Goal: Submit feedback/report problem: Provide input to the site owners about the experience or issues

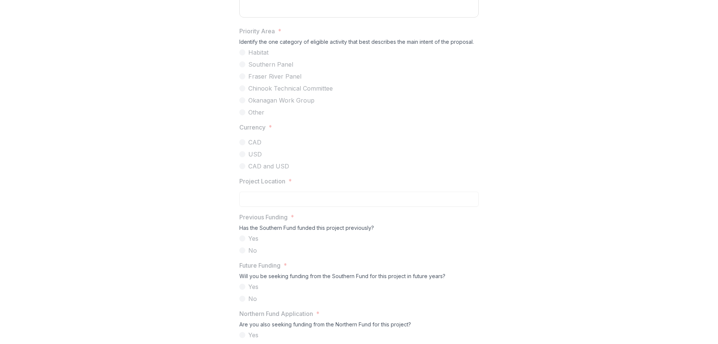
scroll to position [647, 0]
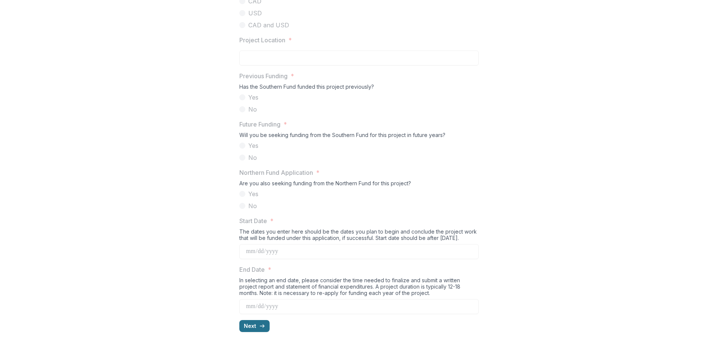
click at [264, 326] on polyline "button" at bounding box center [263, 325] width 1 height 3
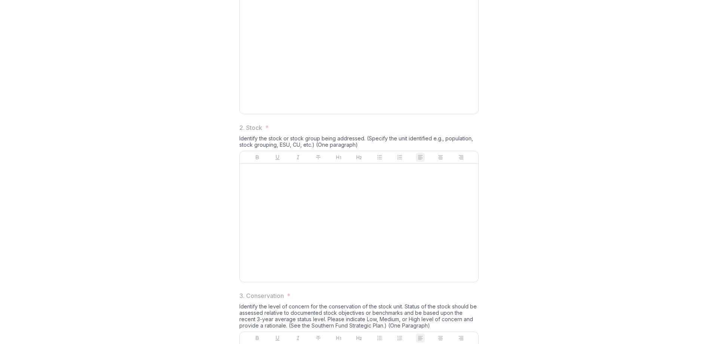
scroll to position [0, 0]
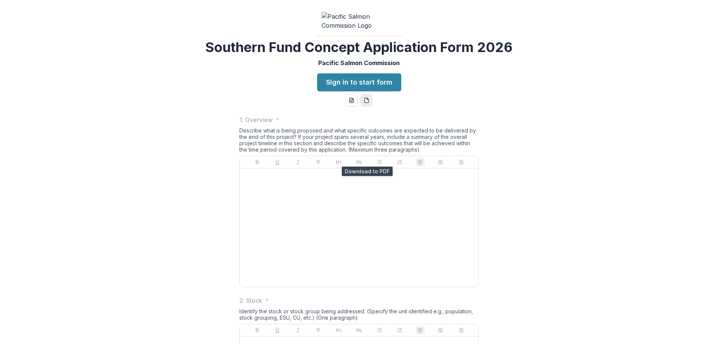
click at [363, 106] on button "pdf-download" at bounding box center [366, 100] width 12 height 12
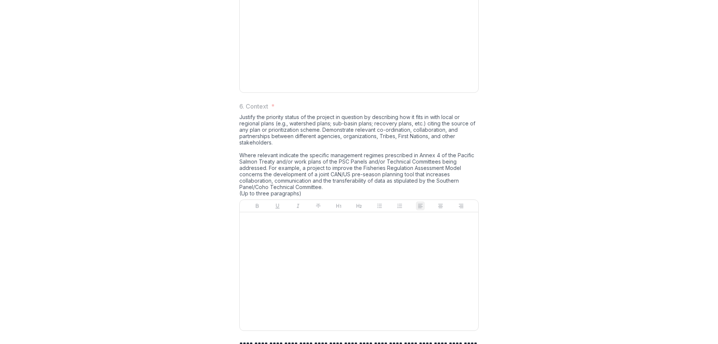
scroll to position [1025, 0]
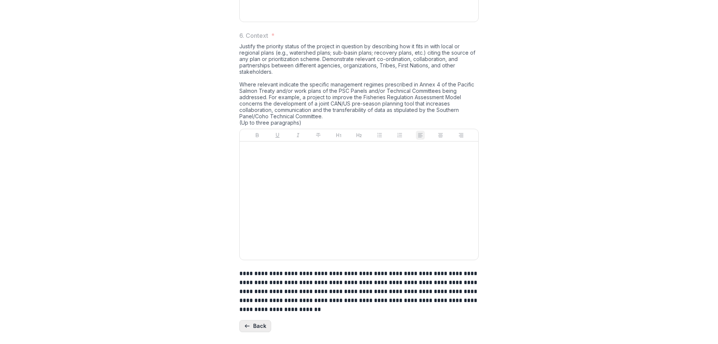
click at [255, 323] on button "Back" at bounding box center [255, 326] width 32 height 12
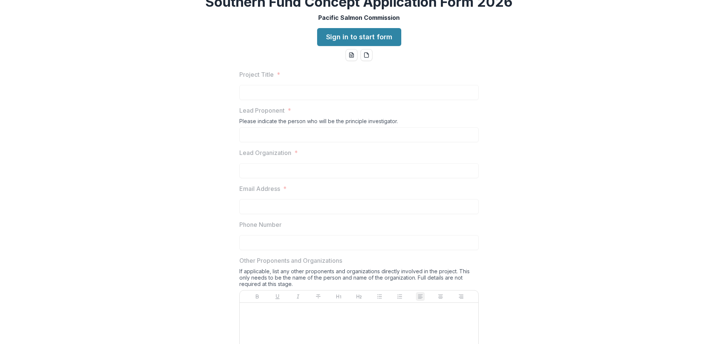
scroll to position [45, 0]
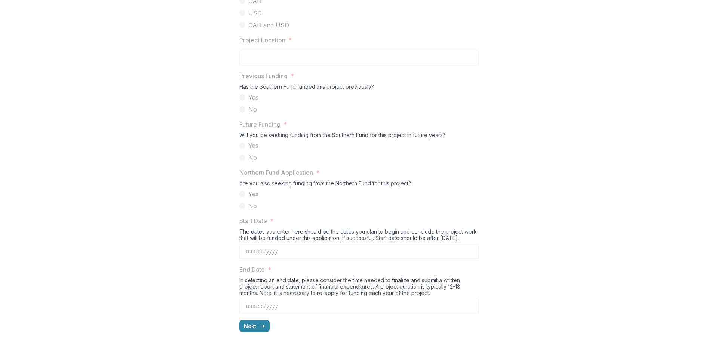
scroll to position [647, 0]
click at [261, 327] on icon "button" at bounding box center [262, 326] width 6 height 6
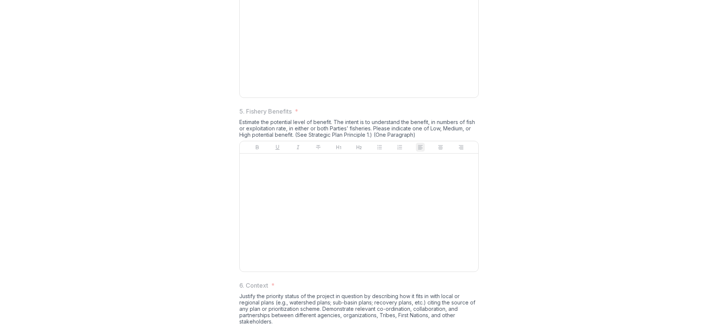
scroll to position [1040, 0]
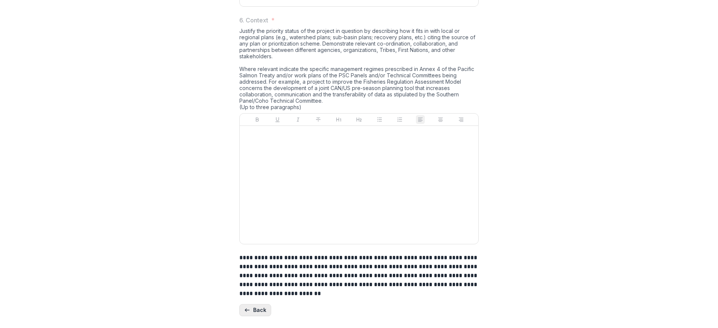
click at [262, 310] on button "Back" at bounding box center [255, 310] width 32 height 12
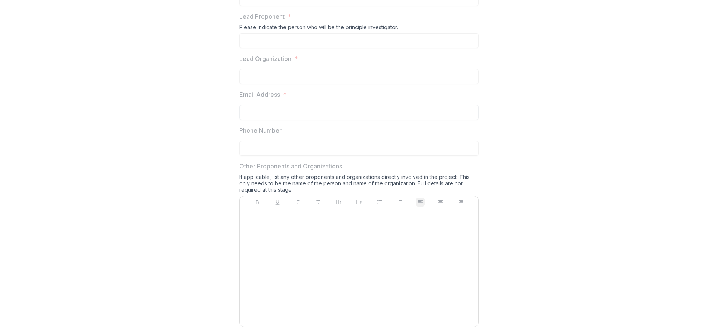
scroll to position [0, 0]
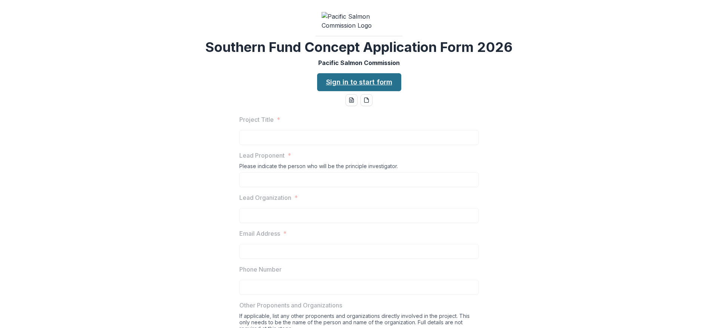
click at [333, 91] on link "Sign in to start form" at bounding box center [359, 82] width 84 height 18
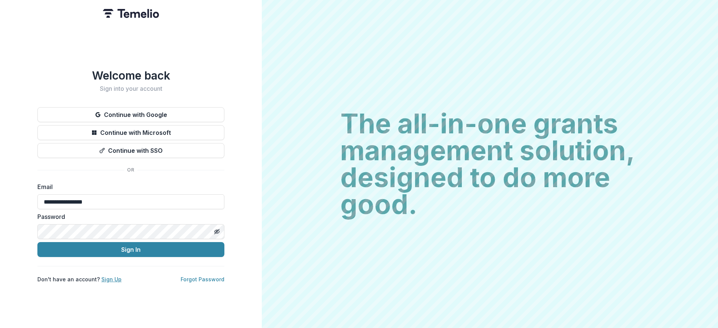
type input "**********"
click at [112, 279] on link "Sign Up" at bounding box center [111, 279] width 20 height 6
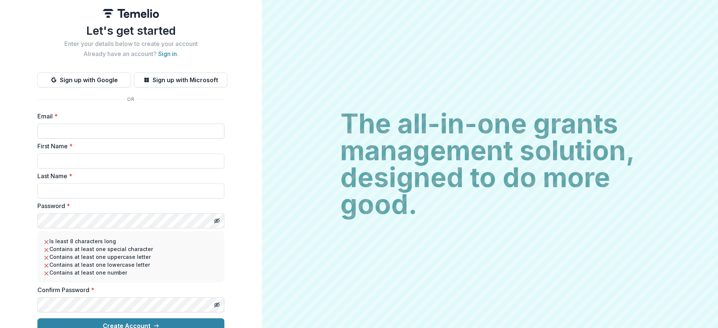
scroll to position [11, 0]
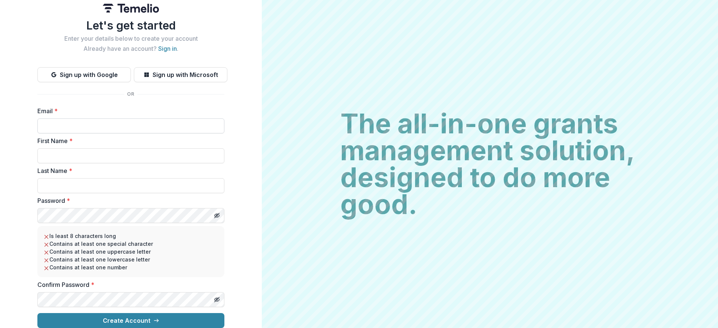
click at [95, 122] on input "Email *" at bounding box center [130, 126] width 187 height 15
type input "**********"
type input "*******"
type input "********"
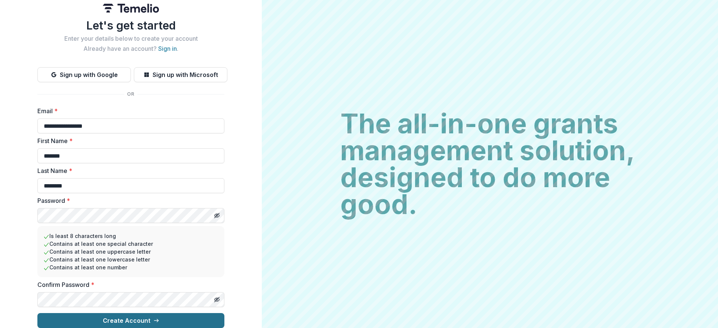
click at [140, 314] on button "Create Account" at bounding box center [130, 320] width 187 height 15
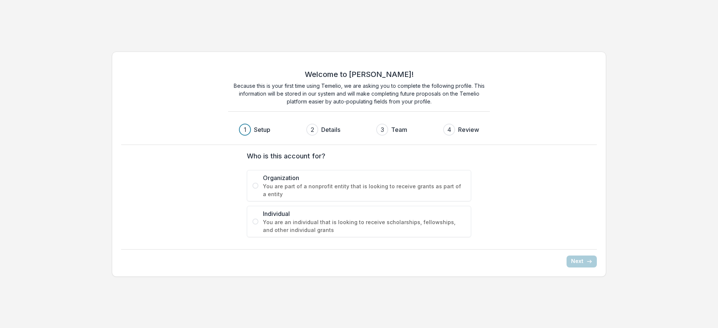
click at [312, 184] on span "You are part of a nonprofit entity that is looking to receive grants as part of…" at bounding box center [364, 190] width 203 height 16
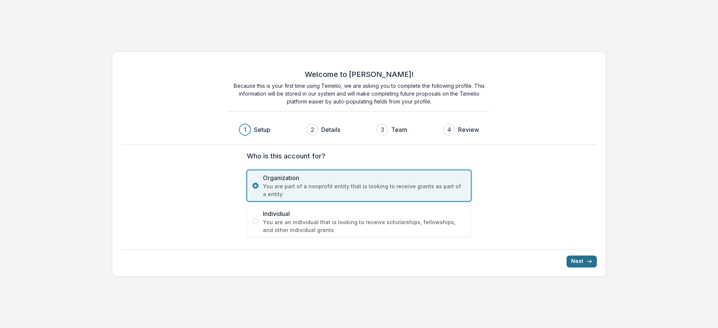
click at [591, 264] on icon "submit" at bounding box center [589, 262] width 6 height 6
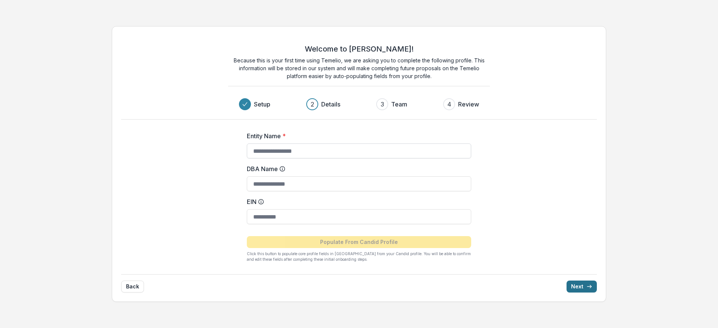
click at [277, 154] on input "Entity Name *" at bounding box center [359, 151] width 224 height 15
type input "**********"
click at [204, 141] on div "**********" at bounding box center [359, 164] width 494 height 276
click at [305, 151] on input "**********" at bounding box center [359, 151] width 224 height 15
click at [310, 186] on input "DBA Name" at bounding box center [359, 183] width 224 height 15
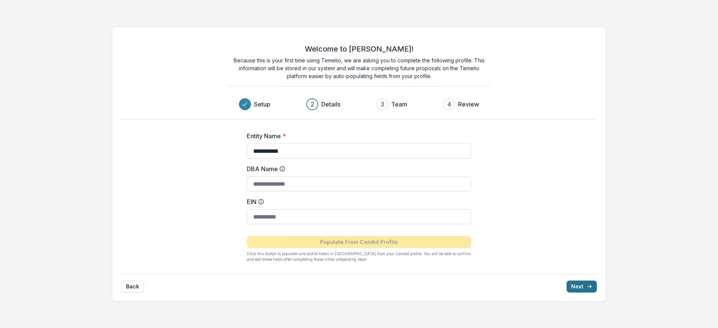
click at [580, 285] on button "Next" at bounding box center [581, 287] width 30 height 12
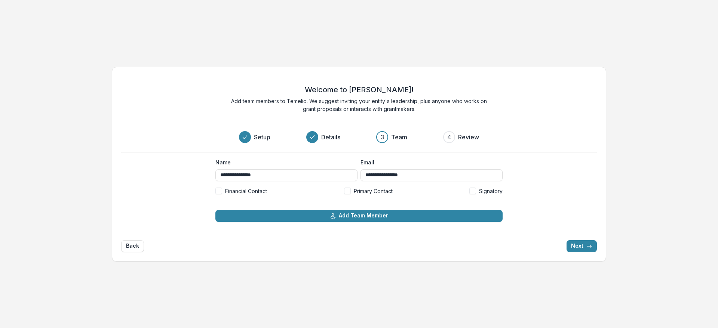
click at [355, 189] on span "Primary Contact" at bounding box center [373, 191] width 39 height 8
click at [370, 191] on span "Primary Contact" at bounding box center [373, 191] width 39 height 8
click at [582, 244] on button "Next" at bounding box center [581, 246] width 30 height 12
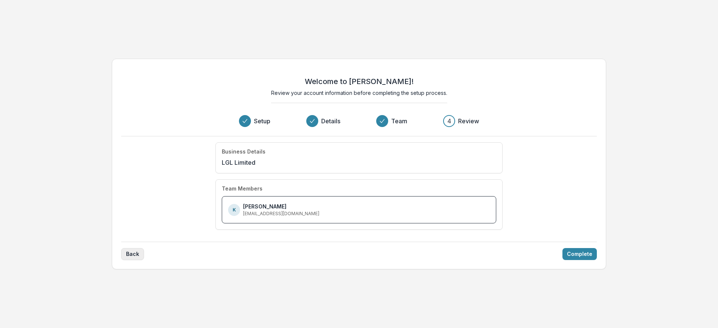
click at [132, 253] on button "Back" at bounding box center [132, 254] width 23 height 12
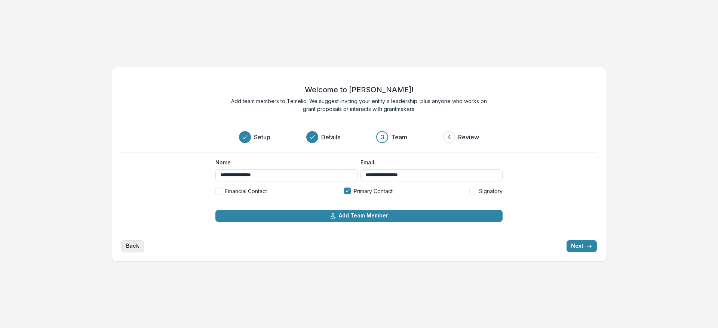
click at [135, 244] on button "Back" at bounding box center [132, 246] width 23 height 12
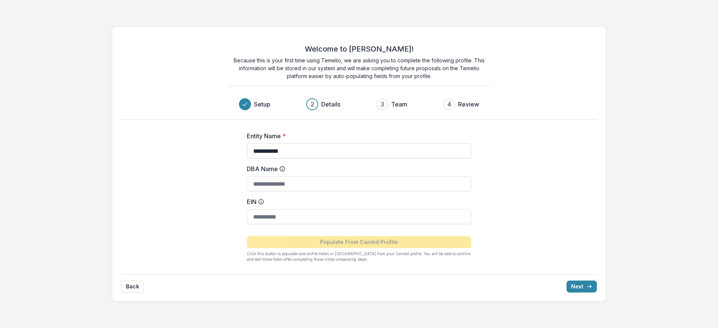
click at [296, 151] on input "**********" at bounding box center [359, 151] width 224 height 15
click at [314, 263] on div "Entity Name * DBA Name EIN Populate From Candid Profile Click this button to po…" at bounding box center [358, 194] width 299 height 149
click at [217, 187] on div "Entity Name * DBA Name EIN Populate From Candid Profile Click this button to po…" at bounding box center [358, 194] width 299 height 149
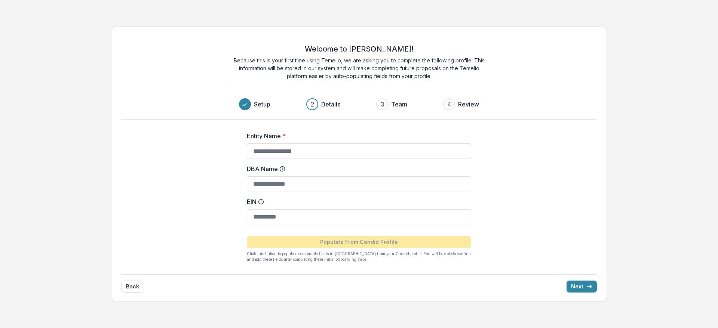
click at [283, 147] on input "Entity Name *" at bounding box center [359, 151] width 224 height 15
type input "***"
click at [513, 214] on div "Welcome to Temelio! Because this is your first time using Temelio, we are askin…" at bounding box center [359, 164] width 494 height 276
click at [579, 286] on button "Next" at bounding box center [581, 287] width 30 height 12
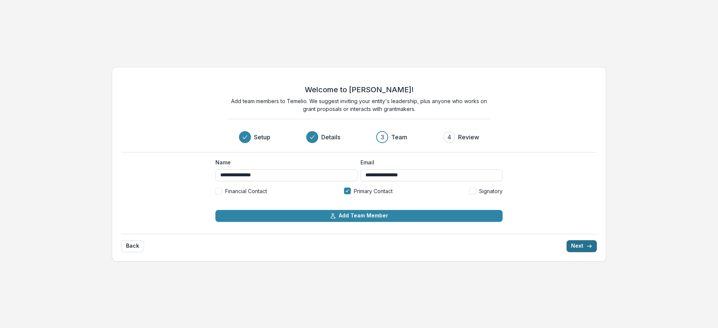
click at [584, 247] on button "Next" at bounding box center [581, 246] width 30 height 12
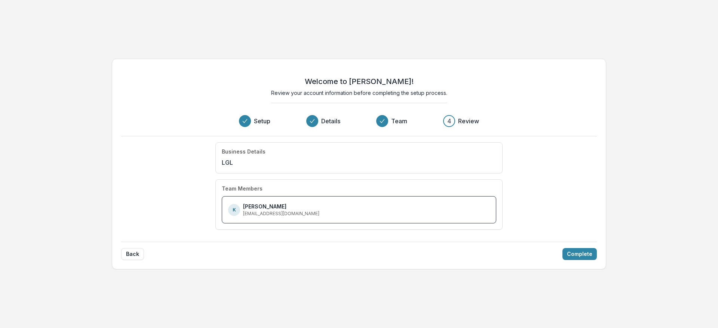
click at [329, 157] on div "Business Details LGL" at bounding box center [358, 157] width 287 height 31
click at [139, 255] on button "Back" at bounding box center [132, 254] width 23 height 12
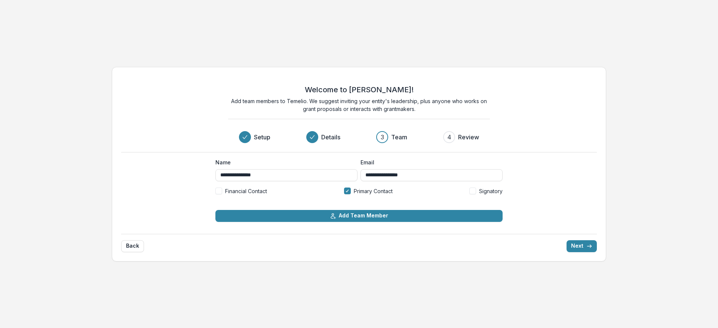
click at [136, 253] on div "**********" at bounding box center [359, 164] width 494 height 195
click at [124, 243] on button "Back" at bounding box center [132, 246] width 23 height 12
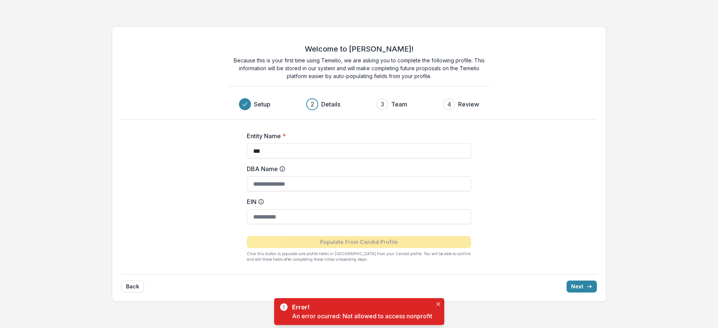
click at [386, 316] on div "An error ocurred: Not allowed to access nonprofit" at bounding box center [362, 316] width 140 height 9
click at [438, 302] on button "Close" at bounding box center [438, 304] width 9 height 9
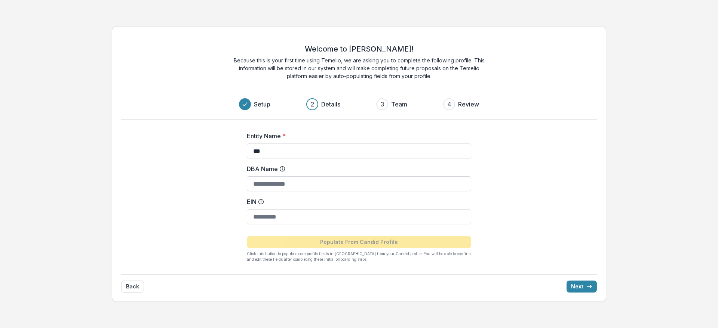
click at [294, 184] on input "DBA Name" at bounding box center [359, 183] width 224 height 15
click at [126, 285] on button "Back" at bounding box center [132, 287] width 23 height 12
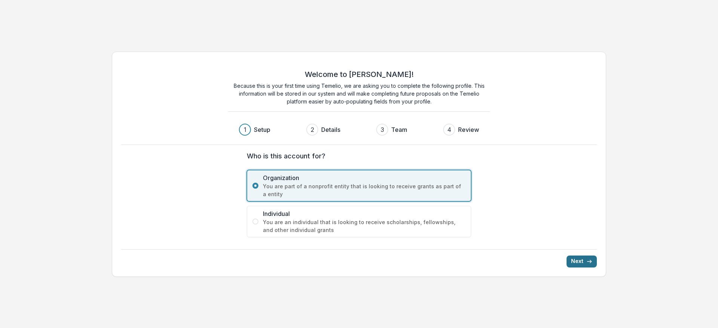
click at [580, 263] on button "Next" at bounding box center [581, 262] width 30 height 12
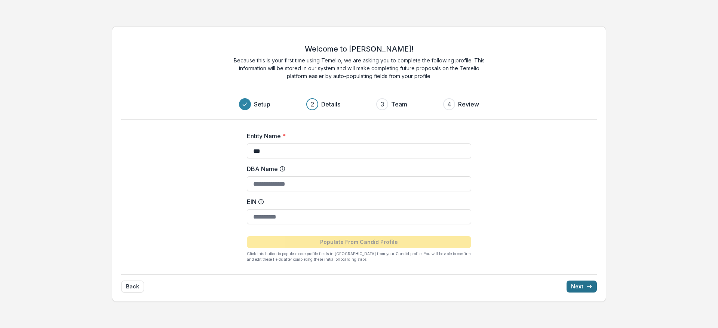
click at [586, 286] on button "Next" at bounding box center [581, 287] width 30 height 12
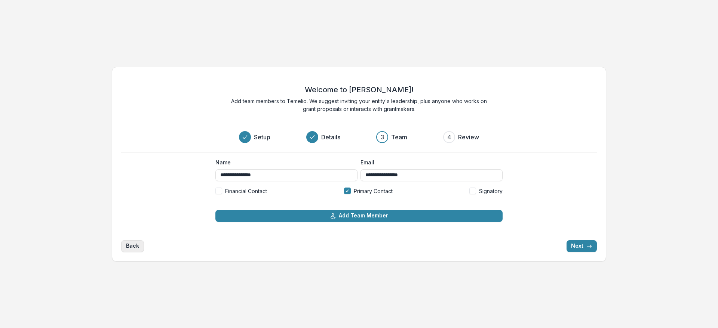
click at [131, 248] on button "Back" at bounding box center [132, 246] width 23 height 12
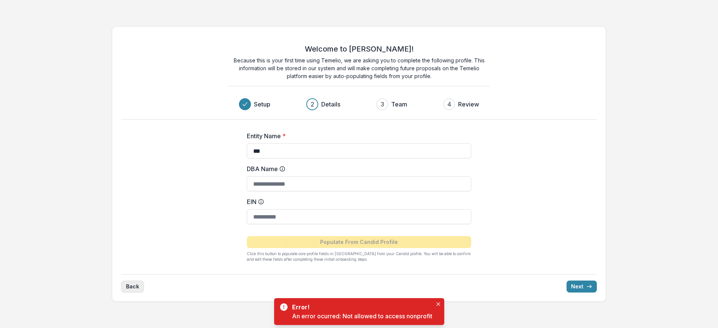
click at [131, 248] on div "Welcome to Temelio! Because this is your first time using Temelio, we are askin…" at bounding box center [359, 164] width 494 height 276
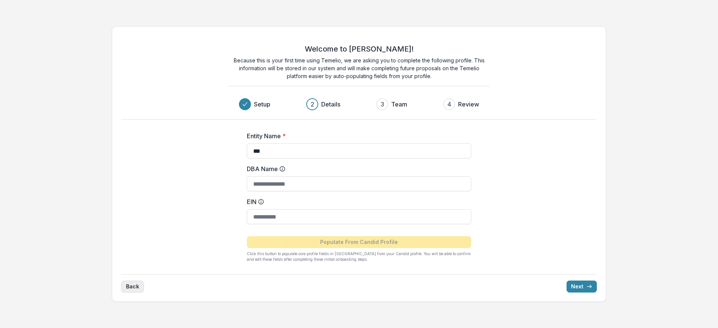
click at [135, 285] on button "Back" at bounding box center [132, 287] width 23 height 12
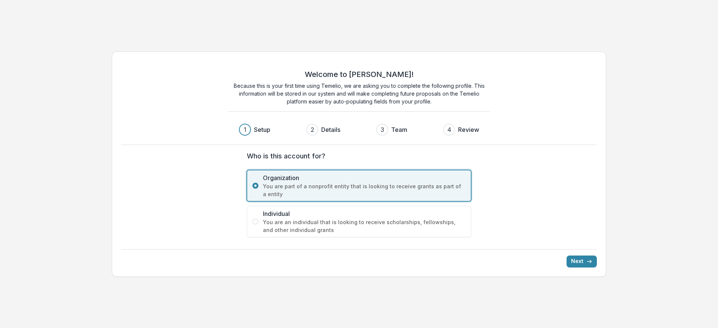
click at [427, 230] on span "You are an individual that is looking to receive scholarships, fellowships, and…" at bounding box center [364, 226] width 203 height 16
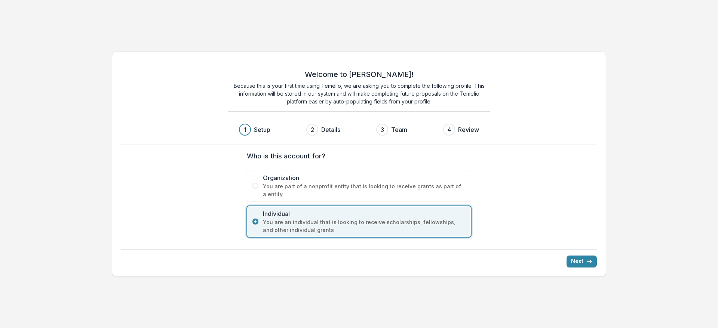
click at [416, 184] on span "You are part of a nonprofit entity that is looking to receive grants as part of…" at bounding box center [364, 190] width 203 height 16
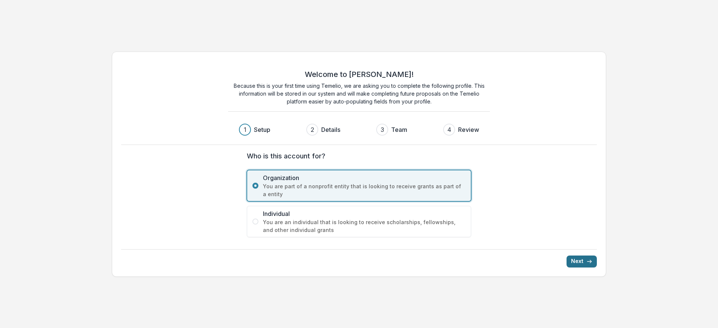
click at [582, 262] on button "Next" at bounding box center [581, 262] width 30 height 12
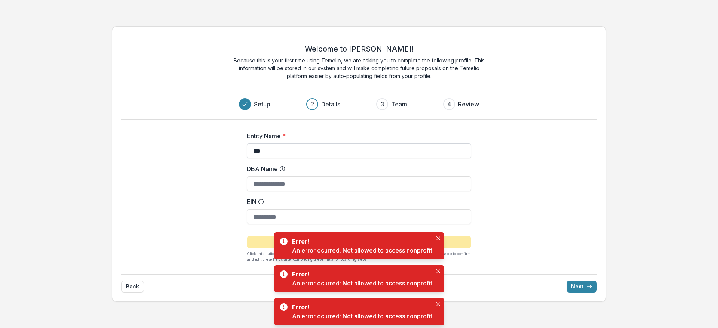
click at [395, 153] on input "***" at bounding box center [359, 151] width 224 height 15
type input "**********"
click at [612, 191] on div "**********" at bounding box center [359, 164] width 718 height 288
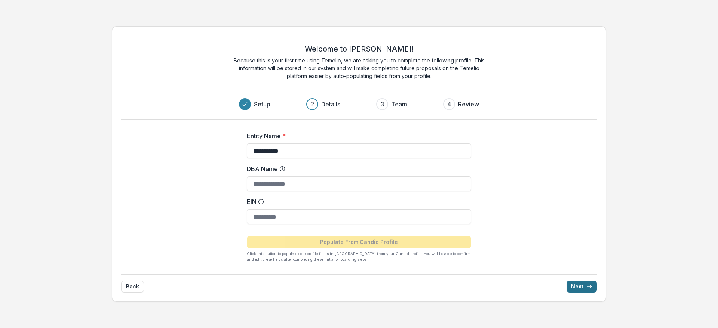
click at [576, 289] on button "Next" at bounding box center [581, 287] width 30 height 12
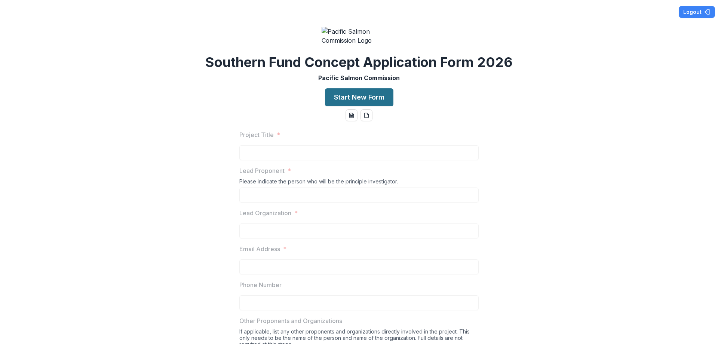
click at [353, 106] on button "Start New Form" at bounding box center [359, 97] width 68 height 18
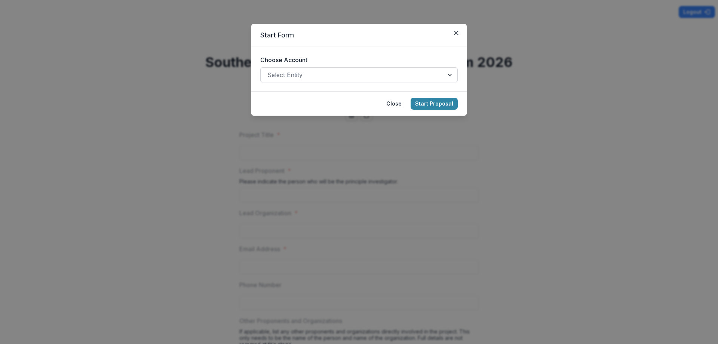
click at [380, 76] on div at bounding box center [352, 75] width 170 height 10
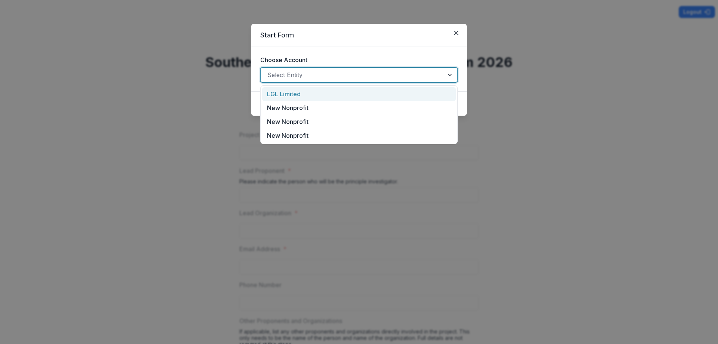
click at [375, 90] on div "LGL Limited" at bounding box center [359, 94] width 194 height 14
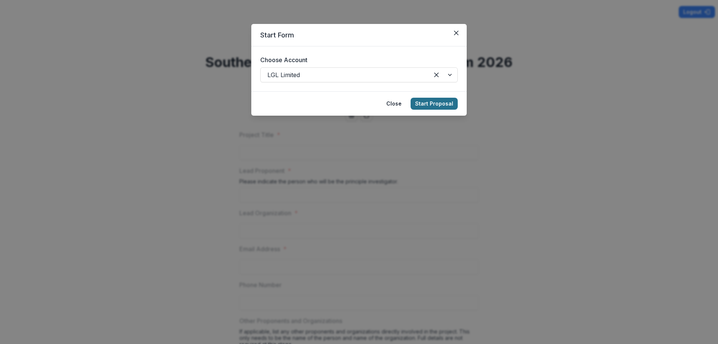
click at [436, 107] on button "Start Proposal" at bounding box center [433, 104] width 47 height 12
click at [435, 107] on button "Start Proposal" at bounding box center [433, 104] width 47 height 12
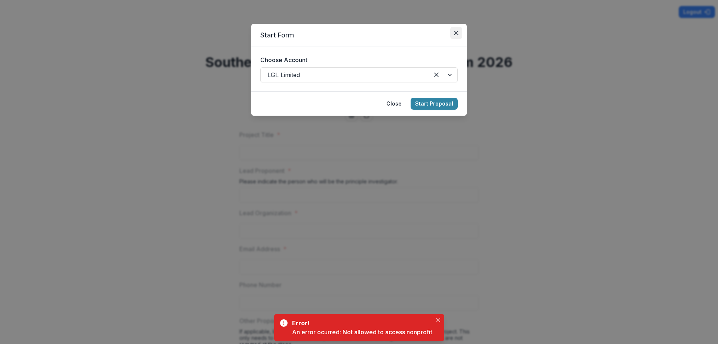
click at [456, 31] on icon "Close" at bounding box center [456, 33] width 4 height 4
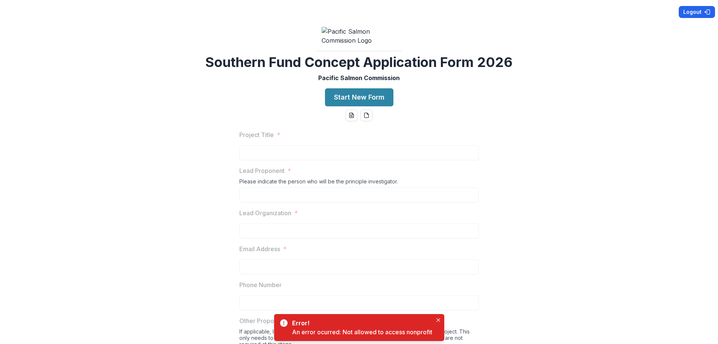
click at [685, 13] on button "Logout" at bounding box center [697, 12] width 36 height 12
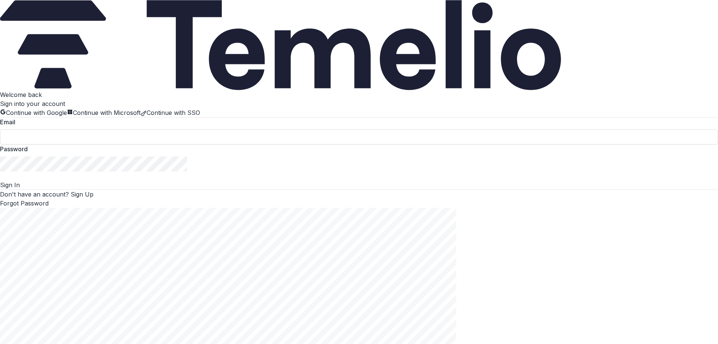
click at [20, 189] on button "Sign In" at bounding box center [10, 184] width 20 height 9
type input "**********"
click at [0, 180] on button "Sign In" at bounding box center [10, 184] width 20 height 9
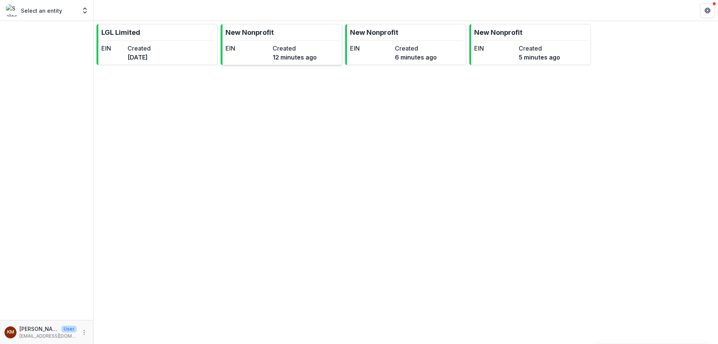
click at [272, 43] on link "New Nonprofit EIN Created 12 minutes ago" at bounding box center [281, 44] width 121 height 41
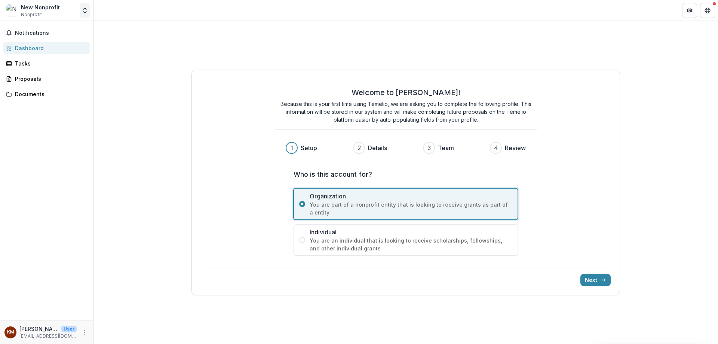
click at [87, 8] on icon "Open entity switcher" at bounding box center [84, 10] width 7 height 7
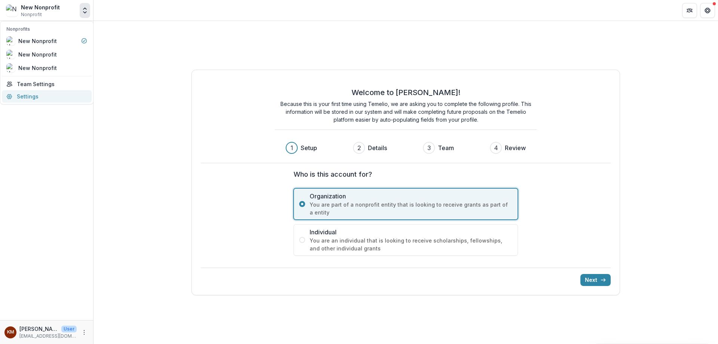
click at [32, 101] on link "Settings" at bounding box center [47, 96] width 90 height 12
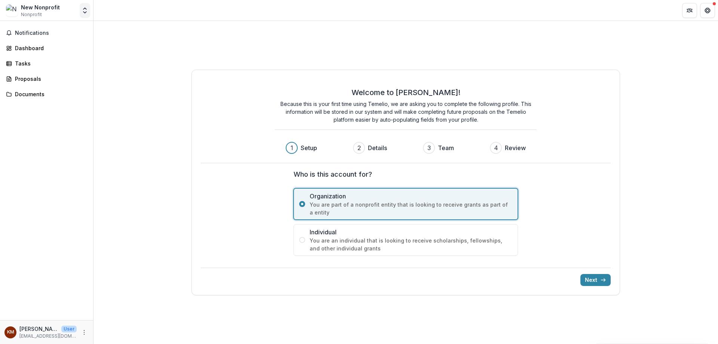
click at [85, 10] on icon "Open entity switcher" at bounding box center [84, 10] width 7 height 7
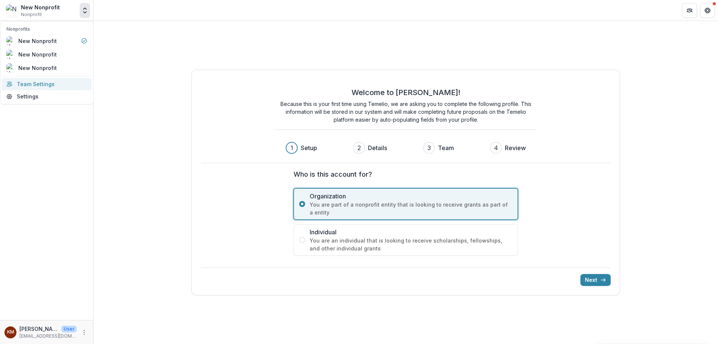
click at [35, 82] on link "Team Settings" at bounding box center [47, 84] width 90 height 12
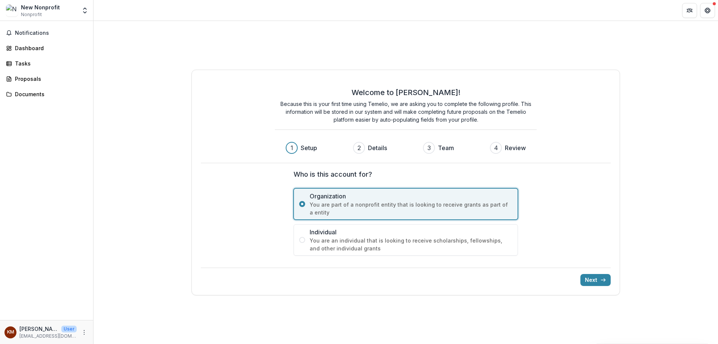
click at [60, 9] on div "New Nonprofit Nonprofit" at bounding box center [41, 10] width 71 height 15
click at [88, 10] on icon "Open entity switcher" at bounding box center [84, 10] width 7 height 7
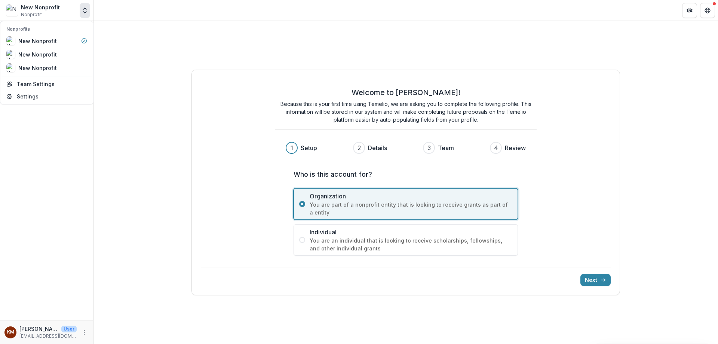
click at [82, 12] on icon "Open entity switcher" at bounding box center [84, 10] width 7 height 7
click at [83, 6] on button "Open entity switcher" at bounding box center [85, 10] width 10 height 15
click at [54, 54] on div "New Nonprofit" at bounding box center [37, 54] width 39 height 8
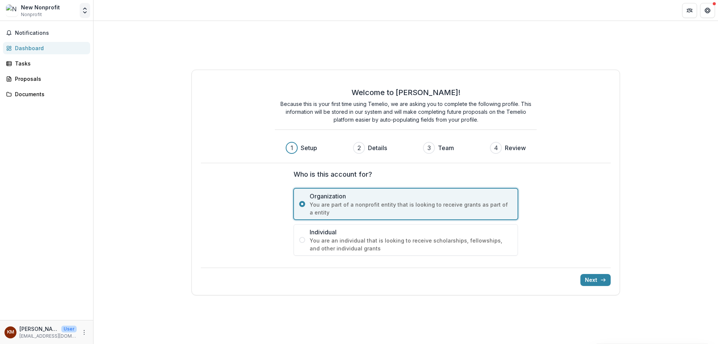
click at [82, 14] on icon "Open entity switcher" at bounding box center [84, 10] width 7 height 7
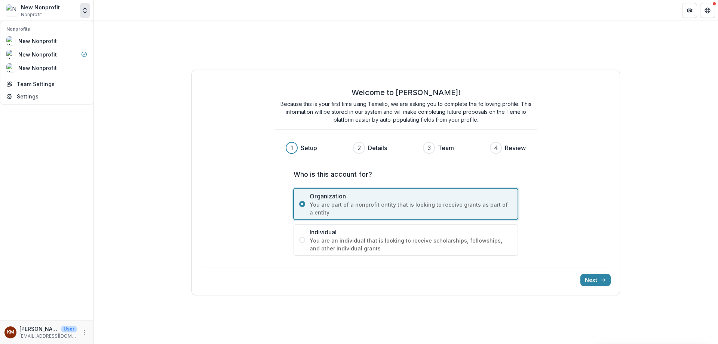
click at [56, 74] on div "Nonprofits New Nonprofit New Nonprofit New Nonprofit Team Settings Settings" at bounding box center [46, 62] width 93 height 83
click at [52, 84] on link "Team Settings" at bounding box center [47, 84] width 90 height 12
click at [84, 13] on polyline "Open entity switcher" at bounding box center [84, 12] width 3 height 1
click at [53, 68] on div "New Nonprofit" at bounding box center [37, 68] width 39 height 8
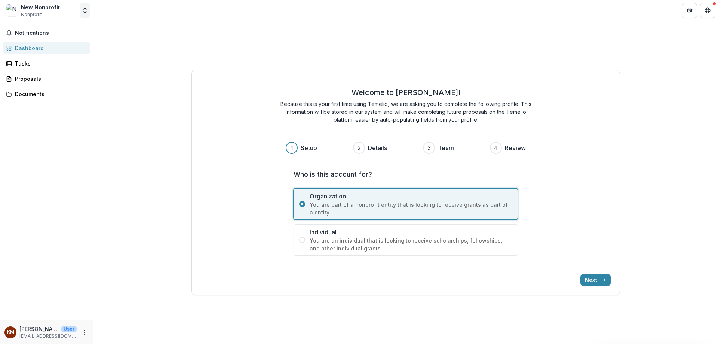
click at [85, 14] on button "Open entity switcher" at bounding box center [85, 10] width 10 height 15
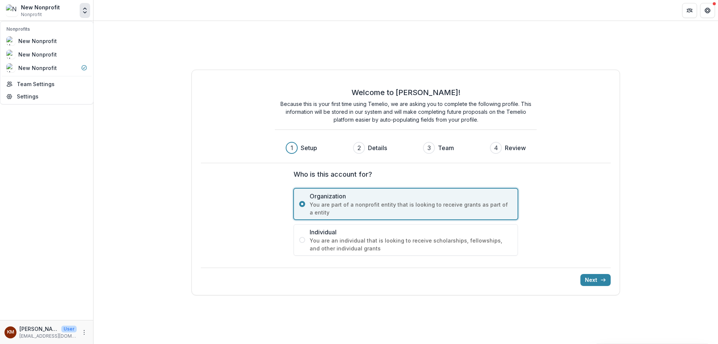
click at [19, 28] on p "Nonprofits" at bounding box center [46, 29] width 81 height 7
click at [36, 80] on link "Team Settings" at bounding box center [47, 84] width 90 height 12
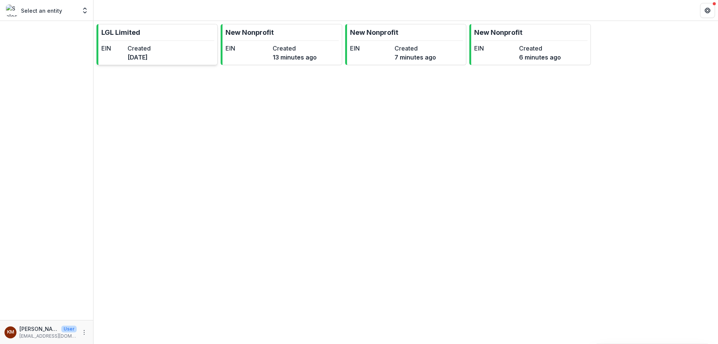
click at [149, 44] on dt "Created" at bounding box center [138, 48] width 23 height 9
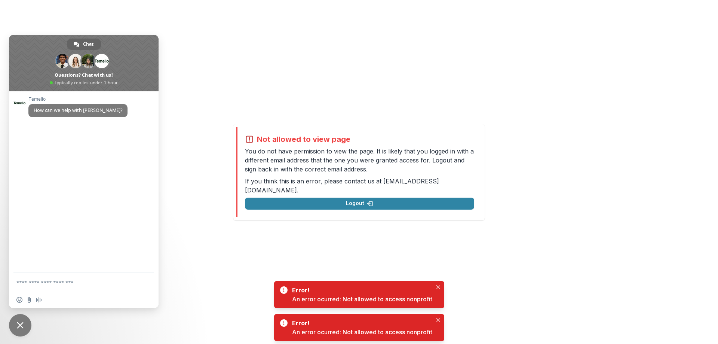
click at [252, 48] on div "Not allowed to view page You do not have permission to view the page. It is lik…" at bounding box center [359, 172] width 718 height 344
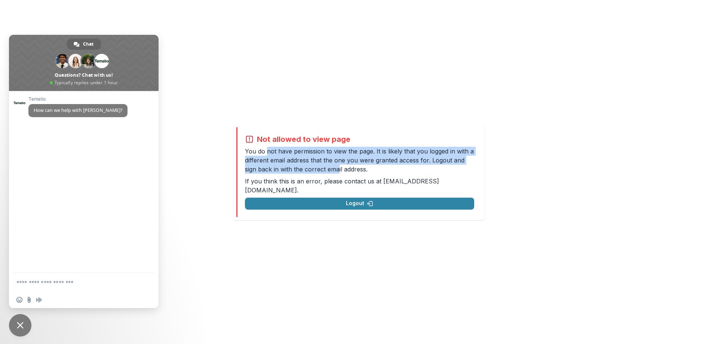
drag, startPoint x: 265, startPoint y: 156, endPoint x: 337, endPoint y: 172, distance: 73.6
click at [337, 172] on p "You do not have permission to view the page. It is likely that you logged in wi…" at bounding box center [359, 160] width 229 height 27
click at [416, 156] on p "You do not have permission to view the page. It is likely that you logged in wi…" at bounding box center [359, 160] width 229 height 27
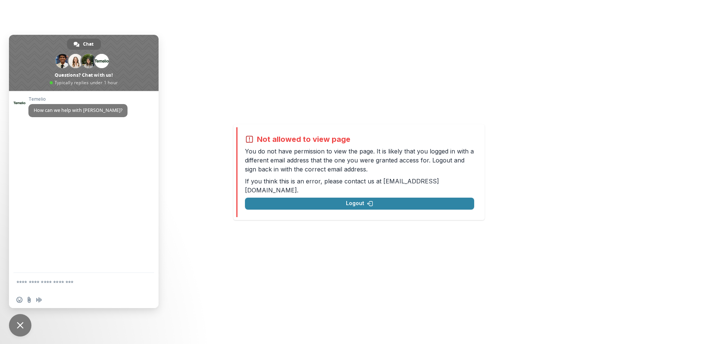
click at [84, 289] on textarea "Compose your message..." at bounding box center [76, 282] width 120 height 19
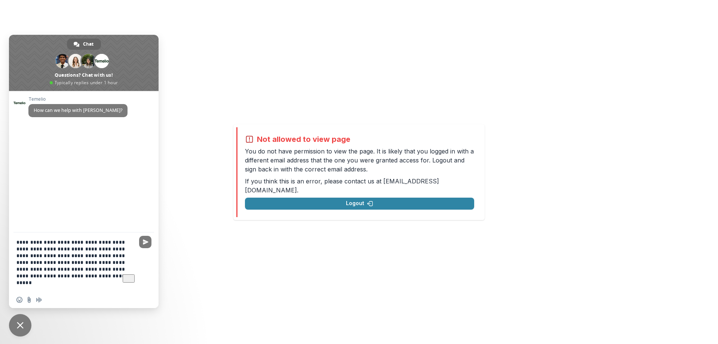
type textarea "**********"
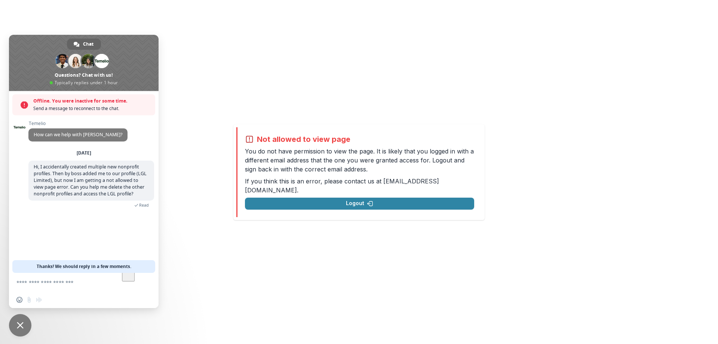
click at [394, 275] on div "Not allowed to view page You do not have permission to view the page. It is lik…" at bounding box center [359, 172] width 718 height 344
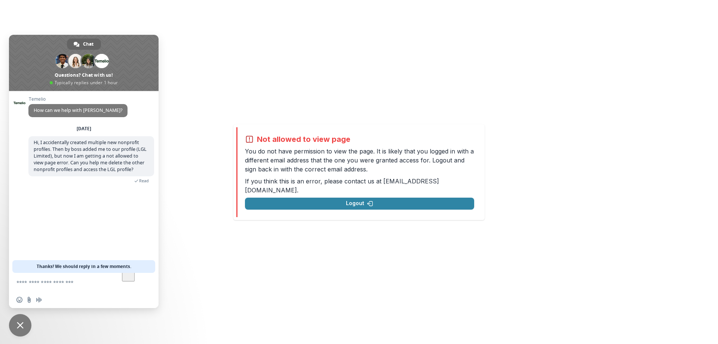
click at [391, 273] on div "Not allowed to view page You do not have permission to view the page. It is lik…" at bounding box center [359, 172] width 718 height 344
click at [76, 156] on span "Hi, I accidentally created multiple new nonprofit profiles. Then by boss added …" at bounding box center [90, 155] width 113 height 33
